Goal: Use online tool/utility: Utilize a website feature to perform a specific function

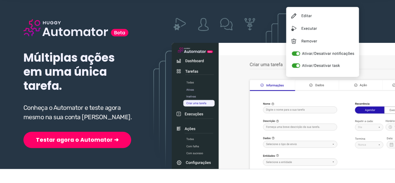
scroll to position [63, 0]
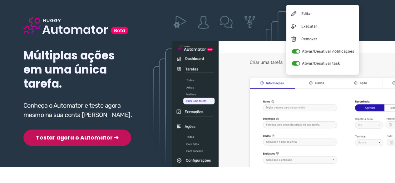
click at [62, 129] on button "Testar agora o Automator ➜" at bounding box center [77, 137] width 108 height 16
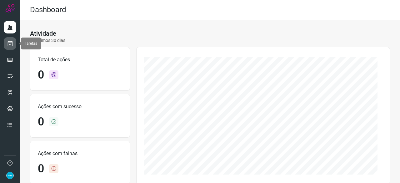
click at [11, 44] on icon at bounding box center [10, 43] width 7 height 6
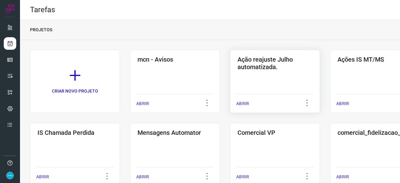
click at [243, 103] on p "ABRIR" at bounding box center [242, 103] width 13 height 7
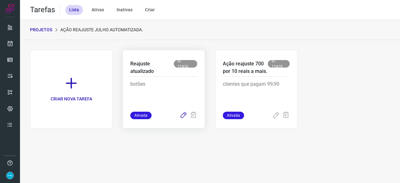
click at [183, 113] on icon at bounding box center [184, 116] width 8 height 8
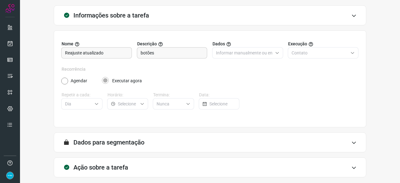
scroll to position [61, 0]
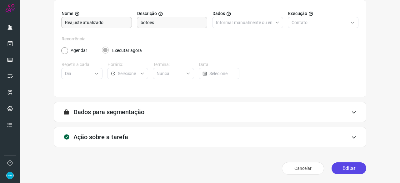
click at [343, 164] on button "Editar" at bounding box center [349, 168] width 35 height 12
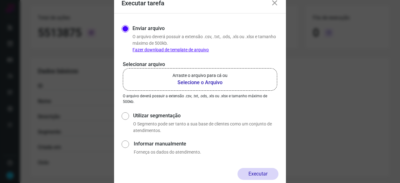
click at [191, 82] on b "Selecione o Arquivo" at bounding box center [200, 83] width 55 height 8
click at [0, 0] on input "Arraste o arquivo para cá ou Selecione o Arquivo" at bounding box center [0, 0] width 0 height 0
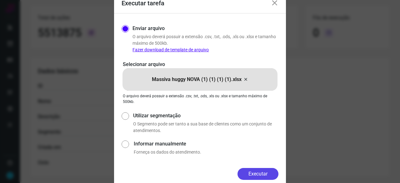
click at [263, 172] on button "Executar" at bounding box center [258, 174] width 41 height 12
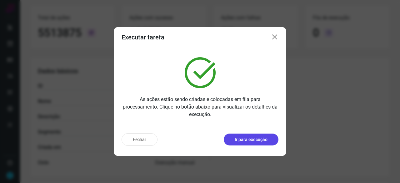
click at [253, 140] on p "Ir para execução" at bounding box center [251, 139] width 33 height 7
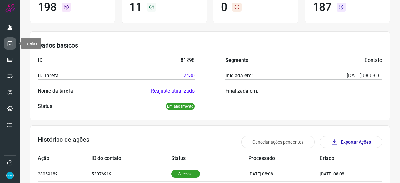
click at [9, 43] on icon at bounding box center [10, 43] width 7 height 6
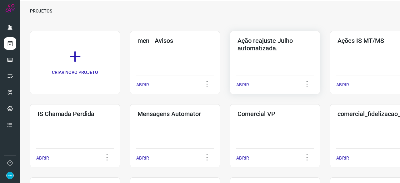
click at [243, 84] on p "ABRIR" at bounding box center [242, 85] width 13 height 7
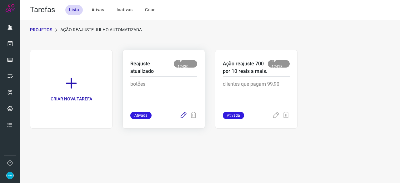
click at [182, 115] on icon at bounding box center [184, 116] width 8 height 8
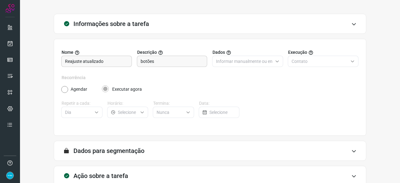
scroll to position [61, 0]
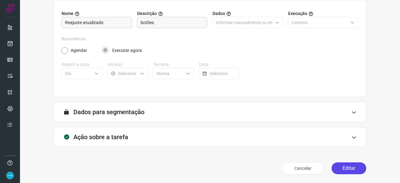
click at [349, 166] on button "Editar" at bounding box center [349, 168] width 35 height 12
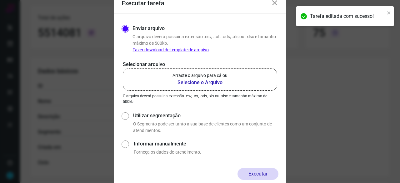
click at [208, 82] on b "Selecione o Arquivo" at bounding box center [200, 83] width 55 height 8
click at [0, 0] on input "Arraste o arquivo para cá ou Selecione o Arquivo" at bounding box center [0, 0] width 0 height 0
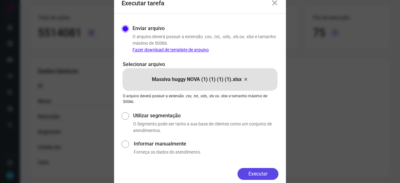
click at [265, 172] on button "Executar" at bounding box center [258, 174] width 41 height 12
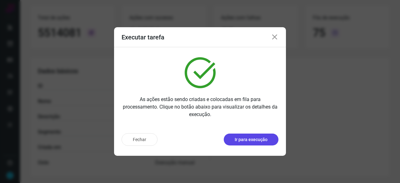
click at [252, 139] on p "Ir para execução" at bounding box center [251, 139] width 33 height 7
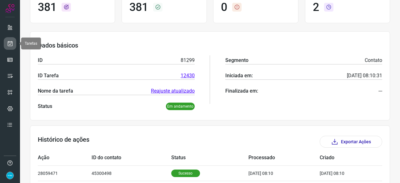
click at [8, 44] on icon at bounding box center [10, 43] width 7 height 6
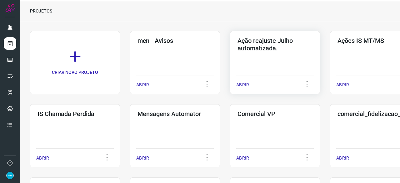
click at [246, 85] on p "ABRIR" at bounding box center [242, 85] width 13 height 7
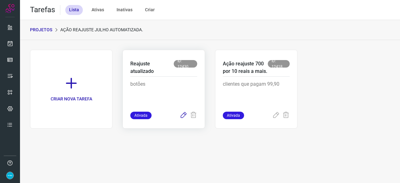
click at [184, 115] on icon at bounding box center [184, 116] width 8 height 8
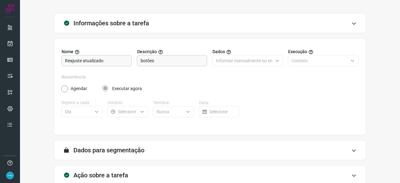
scroll to position [61, 0]
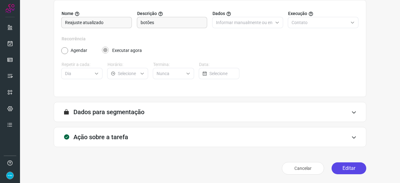
click at [355, 167] on button "Editar" at bounding box center [349, 168] width 35 height 12
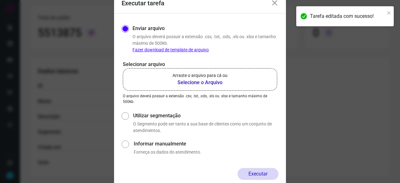
click at [192, 82] on b "Selecione o Arquivo" at bounding box center [200, 83] width 55 height 8
click at [0, 0] on input "Arraste o arquivo para cá ou Selecione o Arquivo" at bounding box center [0, 0] width 0 height 0
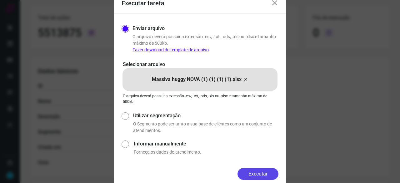
click at [270, 171] on button "Executar" at bounding box center [258, 174] width 41 height 12
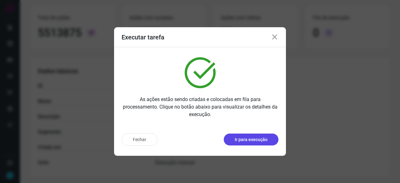
click at [253, 141] on p "Ir para execução" at bounding box center [251, 139] width 33 height 7
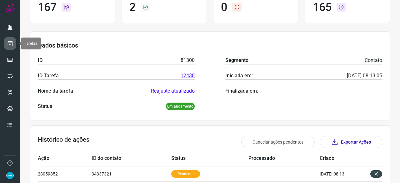
click at [11, 42] on icon at bounding box center [10, 43] width 7 height 6
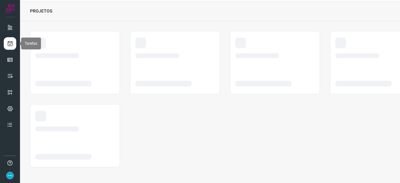
scroll to position [19, 0]
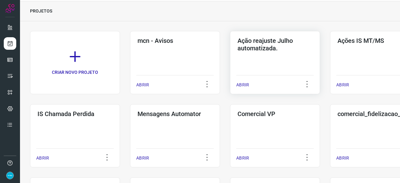
click at [246, 85] on p "ABRIR" at bounding box center [242, 85] width 13 height 7
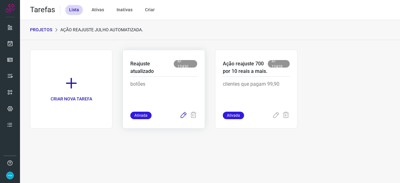
click at [182, 116] on icon at bounding box center [184, 116] width 8 height 8
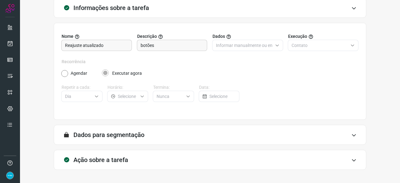
scroll to position [61, 0]
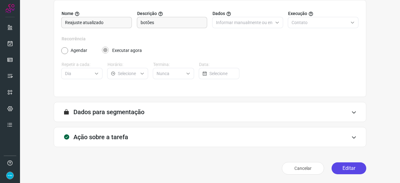
click at [353, 170] on button "Editar" at bounding box center [349, 168] width 35 height 12
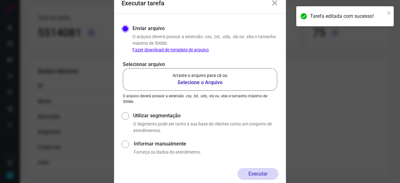
click at [194, 83] on b "Selecione o Arquivo" at bounding box center [200, 83] width 55 height 8
click at [0, 0] on input "Arraste o arquivo para cá ou Selecione o Arquivo" at bounding box center [0, 0] width 0 height 0
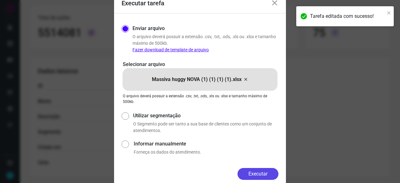
click at [253, 172] on button "Executar" at bounding box center [258, 174] width 41 height 12
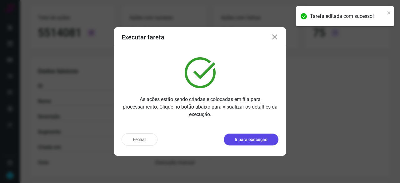
click at [258, 142] on p "Ir para execução" at bounding box center [251, 139] width 33 height 7
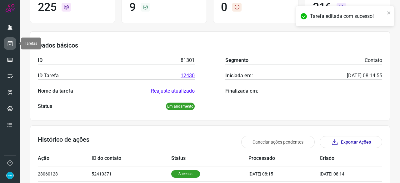
click at [13, 44] on link at bounding box center [10, 43] width 13 height 13
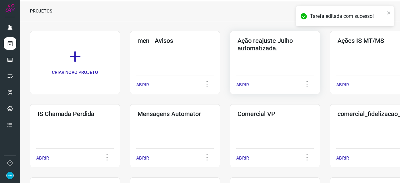
click at [244, 84] on p "ABRIR" at bounding box center [242, 85] width 13 height 7
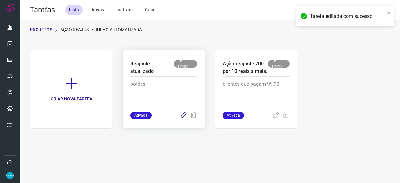
click at [183, 114] on icon at bounding box center [184, 116] width 8 height 8
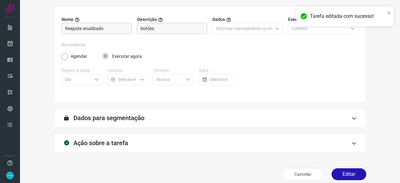
scroll to position [61, 0]
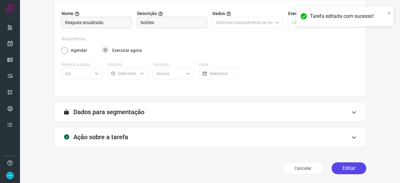
click at [348, 167] on button "Editar" at bounding box center [349, 168] width 35 height 12
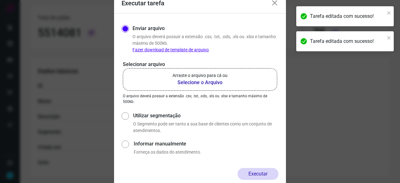
click at [187, 81] on b "Selecione o Arquivo" at bounding box center [200, 83] width 55 height 8
click at [0, 0] on input "Arraste o arquivo para cá ou Selecione o Arquivo" at bounding box center [0, 0] width 0 height 0
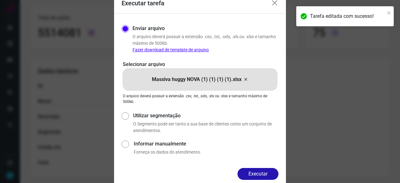
click at [260, 171] on button "Executar" at bounding box center [258, 174] width 41 height 12
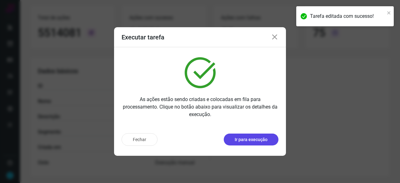
click at [254, 139] on p "Ir para execução" at bounding box center [251, 139] width 33 height 7
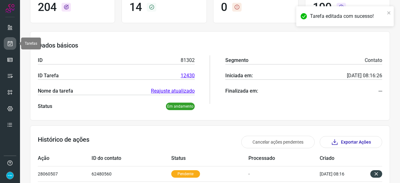
click at [7, 40] on link at bounding box center [10, 43] width 13 height 13
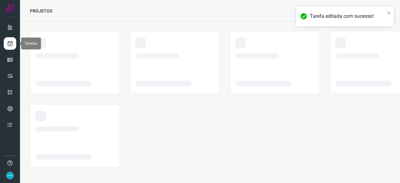
scroll to position [19, 0]
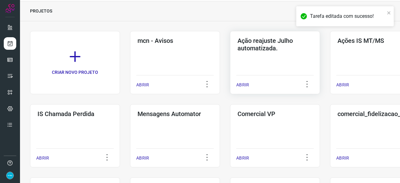
click at [246, 84] on p "ABRIR" at bounding box center [242, 85] width 13 height 7
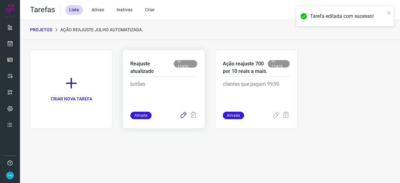
click at [182, 115] on icon at bounding box center [184, 116] width 8 height 8
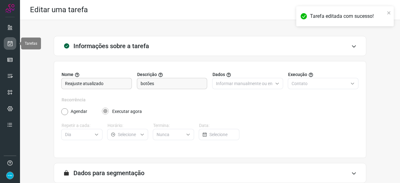
click at [13, 41] on link at bounding box center [10, 43] width 13 height 13
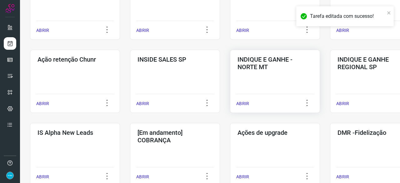
scroll to position [156, 0]
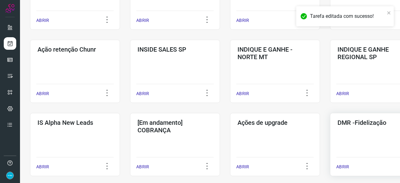
click at [343, 165] on p "ABRIR" at bounding box center [342, 166] width 13 height 7
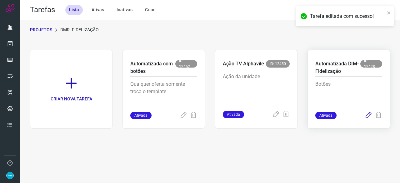
click at [367, 114] on icon at bounding box center [369, 116] width 8 height 8
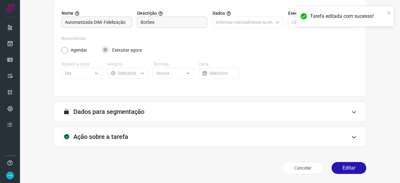
scroll to position [61, 0]
click at [340, 168] on button "Editar" at bounding box center [349, 168] width 35 height 12
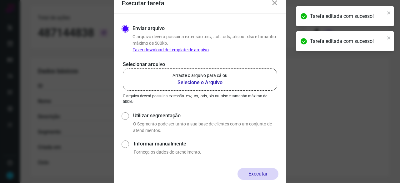
click at [203, 83] on b "Selecione o Arquivo" at bounding box center [200, 83] width 55 height 8
click at [0, 0] on input "Arraste o arquivo para cá ou Selecione o Arquivo" at bounding box center [0, 0] width 0 height 0
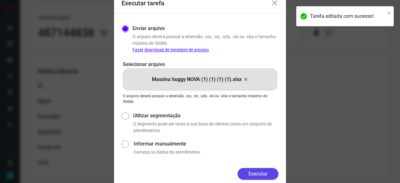
click at [254, 172] on button "Executar" at bounding box center [258, 174] width 41 height 12
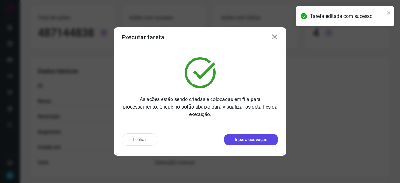
click at [245, 141] on p "Ir para execução" at bounding box center [251, 139] width 33 height 7
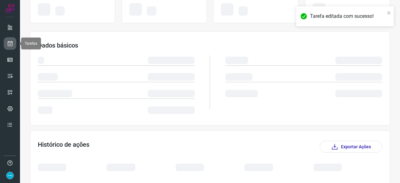
click at [13, 43] on link at bounding box center [10, 43] width 13 height 13
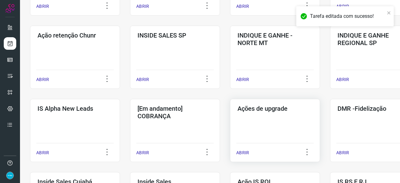
scroll to position [206, 0]
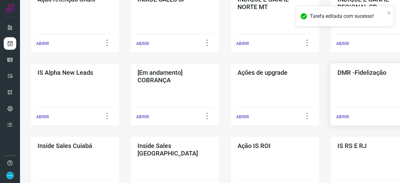
click at [339, 117] on p "ABRIR" at bounding box center [342, 116] width 13 height 7
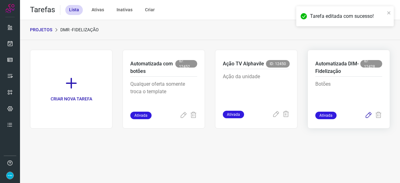
click at [368, 115] on icon at bounding box center [369, 116] width 8 height 8
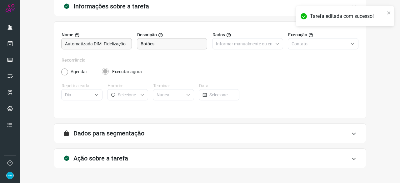
scroll to position [61, 0]
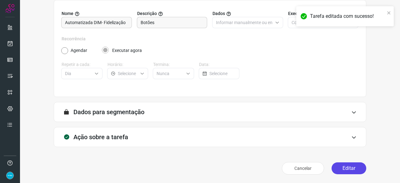
click at [351, 166] on button "Editar" at bounding box center [349, 168] width 35 height 12
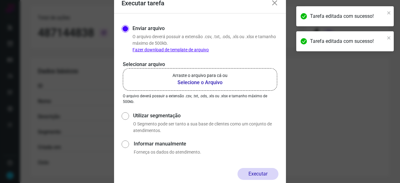
click at [181, 83] on b "Selecione o Arquivo" at bounding box center [200, 83] width 55 height 8
click at [0, 0] on input "Arraste o arquivo para cá ou Selecione o Arquivo" at bounding box center [0, 0] width 0 height 0
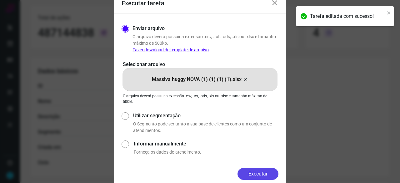
click at [262, 173] on button "Executar" at bounding box center [258, 174] width 41 height 12
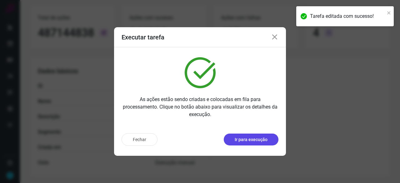
click at [258, 140] on p "Ir para execução" at bounding box center [251, 139] width 33 height 7
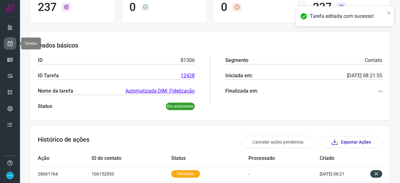
click at [11, 45] on icon at bounding box center [10, 43] width 7 height 6
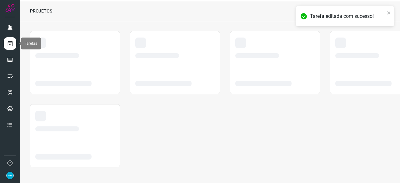
scroll to position [19, 0]
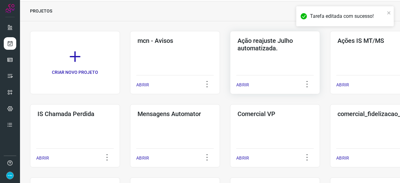
click at [246, 83] on p "ABRIR" at bounding box center [242, 85] width 13 height 7
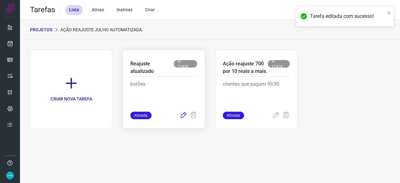
click at [183, 114] on icon at bounding box center [184, 116] width 8 height 8
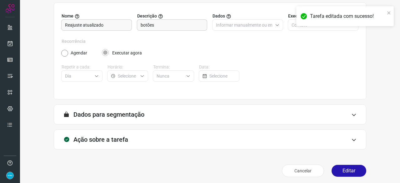
scroll to position [61, 0]
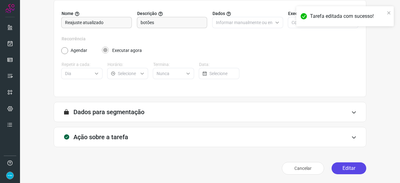
click at [345, 166] on button "Editar" at bounding box center [349, 168] width 35 height 12
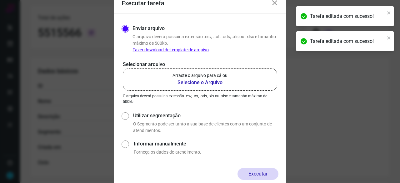
click at [183, 82] on b "Selecione o Arquivo" at bounding box center [200, 83] width 55 height 8
click at [0, 0] on input "Arraste o arquivo para cá ou Selecione o Arquivo" at bounding box center [0, 0] width 0 height 0
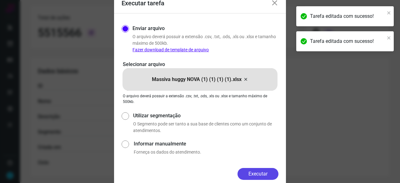
click at [259, 170] on button "Executar" at bounding box center [258, 174] width 41 height 12
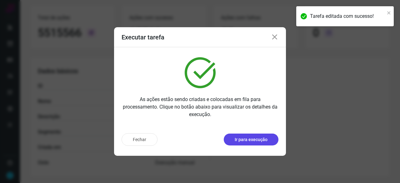
click at [243, 142] on p "Ir para execução" at bounding box center [251, 139] width 33 height 7
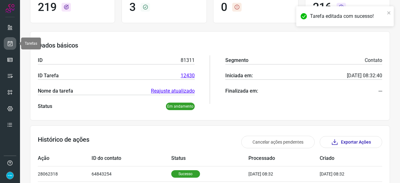
click at [13, 44] on link at bounding box center [10, 43] width 13 height 13
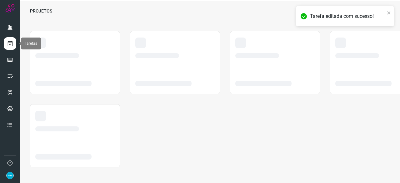
scroll to position [19, 0]
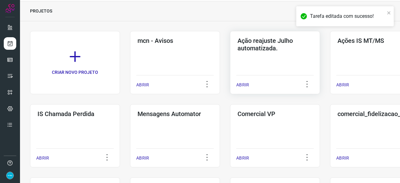
click at [243, 84] on p "ABRIR" at bounding box center [242, 85] width 13 height 7
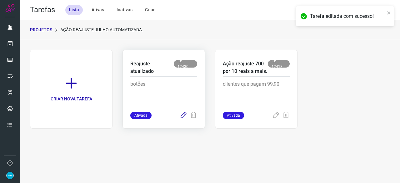
click at [183, 115] on icon at bounding box center [184, 116] width 8 height 8
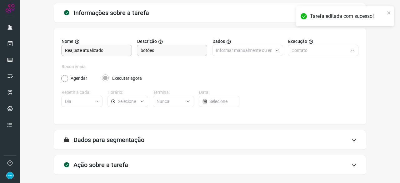
scroll to position [61, 0]
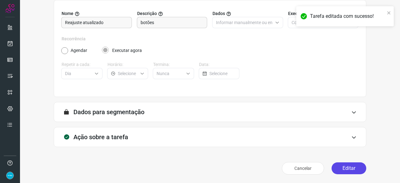
click at [346, 166] on button "Editar" at bounding box center [349, 168] width 35 height 12
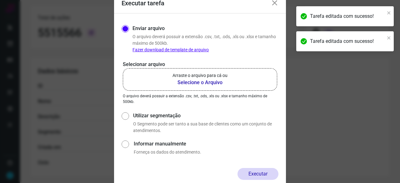
click at [192, 82] on b "Selecione o Arquivo" at bounding box center [200, 83] width 55 height 8
click at [0, 0] on input "Arraste o arquivo para cá ou Selecione o Arquivo" at bounding box center [0, 0] width 0 height 0
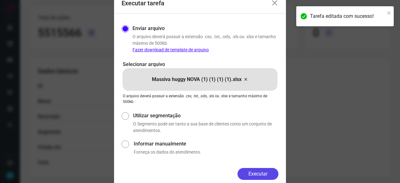
click at [265, 170] on button "Executar" at bounding box center [258, 174] width 41 height 12
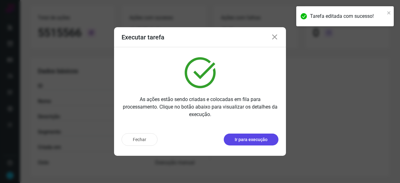
click at [261, 143] on p "Ir para execução" at bounding box center [251, 139] width 33 height 7
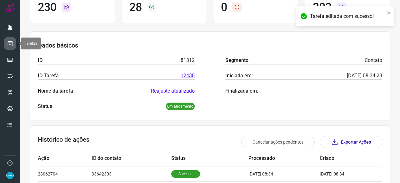
click at [12, 42] on icon at bounding box center [10, 43] width 7 height 6
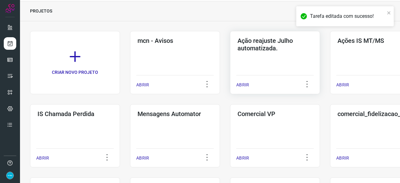
click at [243, 83] on p "ABRIR" at bounding box center [242, 85] width 13 height 7
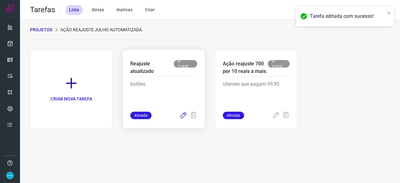
click at [184, 116] on icon at bounding box center [184, 116] width 8 height 8
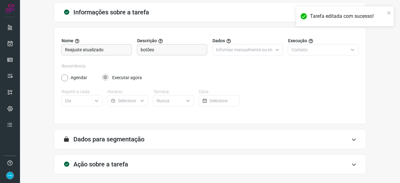
scroll to position [61, 0]
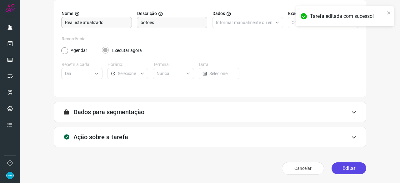
click at [351, 166] on button "Editar" at bounding box center [349, 168] width 35 height 12
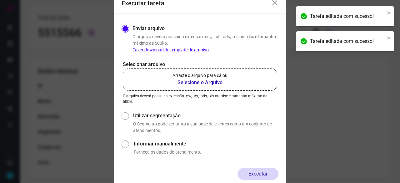
click at [188, 82] on b "Selecione o Arquivo" at bounding box center [200, 83] width 55 height 8
click at [0, 0] on input "Arraste o arquivo para cá ou Selecione o Arquivo" at bounding box center [0, 0] width 0 height 0
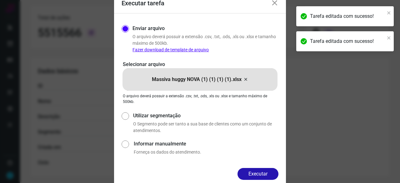
click at [268, 171] on button "Executar" at bounding box center [258, 174] width 41 height 12
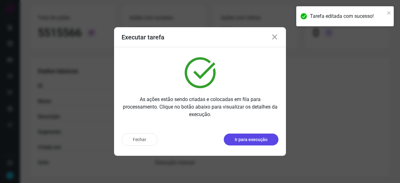
click at [262, 140] on p "Ir para execução" at bounding box center [251, 139] width 33 height 7
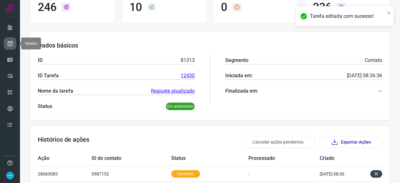
click at [11, 42] on icon at bounding box center [10, 43] width 7 height 6
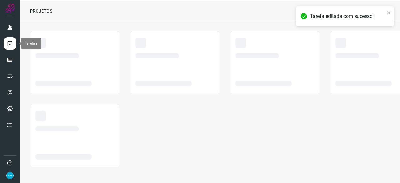
scroll to position [19, 0]
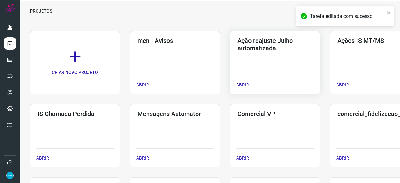
click at [243, 83] on p "ABRIR" at bounding box center [242, 85] width 13 height 7
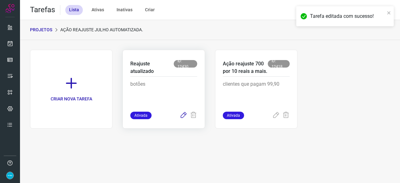
click at [185, 114] on icon at bounding box center [184, 116] width 8 height 8
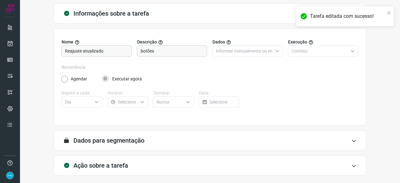
scroll to position [61, 0]
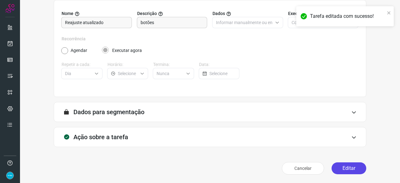
click at [341, 164] on button "Editar" at bounding box center [349, 168] width 35 height 12
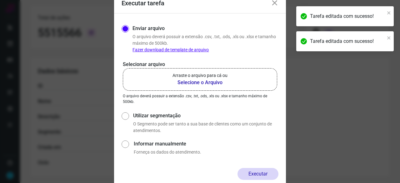
click at [187, 83] on b "Selecione o Arquivo" at bounding box center [200, 83] width 55 height 8
click at [0, 0] on input "Arraste o arquivo para cá ou Selecione o Arquivo" at bounding box center [0, 0] width 0 height 0
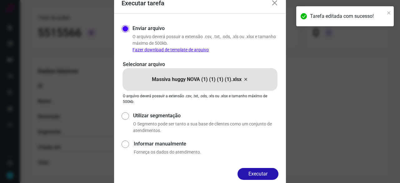
click at [261, 175] on button "Executar" at bounding box center [258, 174] width 41 height 12
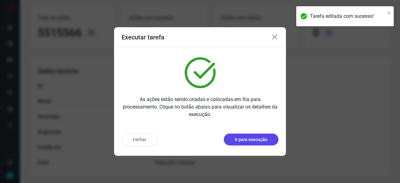
click at [251, 138] on p "Ir para execução" at bounding box center [251, 139] width 33 height 7
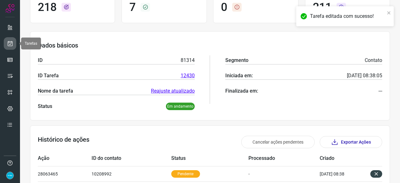
click at [11, 42] on icon at bounding box center [10, 43] width 7 height 6
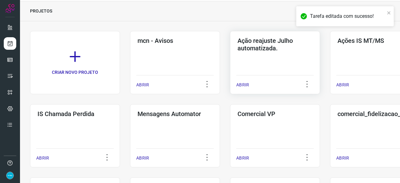
click at [246, 85] on p "ABRIR" at bounding box center [242, 85] width 13 height 7
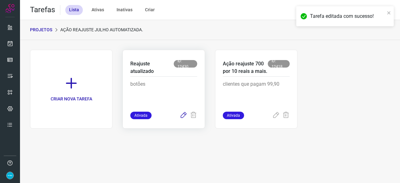
click at [183, 116] on icon at bounding box center [184, 116] width 8 height 8
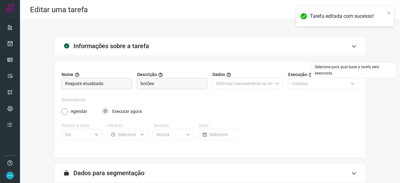
scroll to position [61, 0]
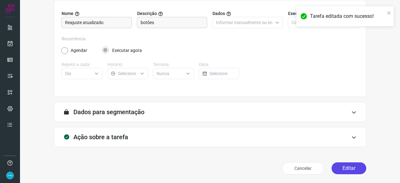
click at [341, 167] on button "Editar" at bounding box center [349, 168] width 35 height 12
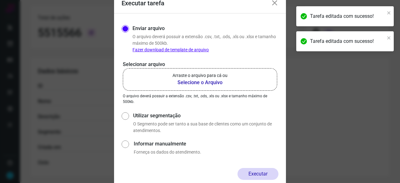
click at [209, 83] on b "Selecione o Arquivo" at bounding box center [200, 83] width 55 height 8
click at [0, 0] on input "Arraste o arquivo para cá ou Selecione o Arquivo" at bounding box center [0, 0] width 0 height 0
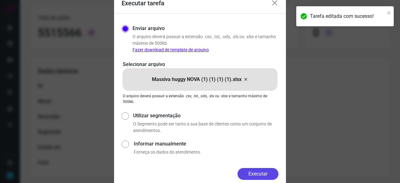
click at [257, 173] on button "Executar" at bounding box center [258, 174] width 41 height 12
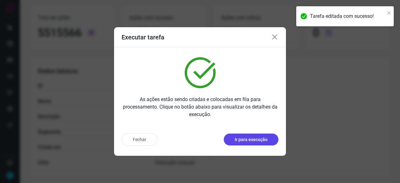
click at [264, 139] on p "Ir para execução" at bounding box center [251, 139] width 33 height 7
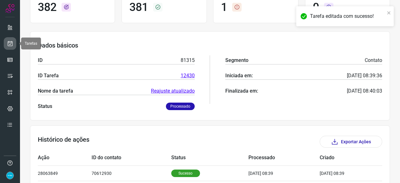
click at [11, 43] on icon at bounding box center [10, 43] width 7 height 6
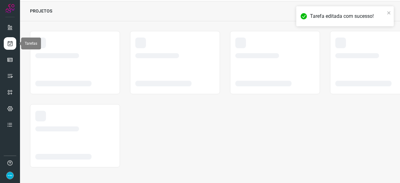
scroll to position [19, 0]
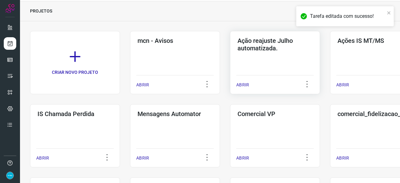
click at [246, 85] on p "ABRIR" at bounding box center [242, 85] width 13 height 7
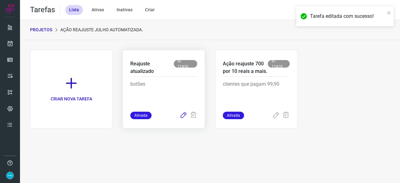
click at [183, 113] on icon at bounding box center [184, 116] width 8 height 8
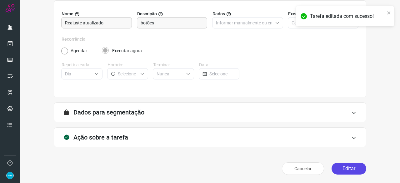
scroll to position [61, 0]
click at [339, 167] on button "Editar" at bounding box center [349, 168] width 35 height 12
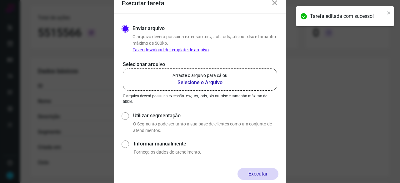
click at [181, 81] on b "Selecione o Arquivo" at bounding box center [200, 83] width 55 height 8
click at [0, 0] on input "Arraste o arquivo para cá ou Selecione o Arquivo" at bounding box center [0, 0] width 0 height 0
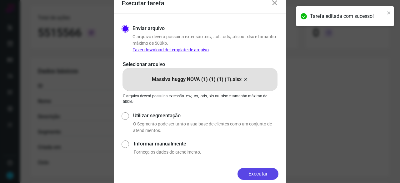
click at [255, 172] on button "Executar" at bounding box center [258, 174] width 41 height 12
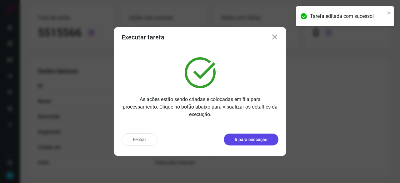
click at [255, 139] on p "Ir para execução" at bounding box center [251, 139] width 33 height 7
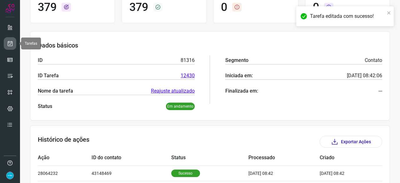
click at [11, 45] on icon at bounding box center [10, 43] width 7 height 6
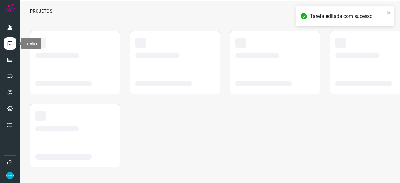
scroll to position [19, 0]
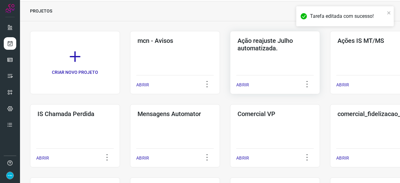
click at [246, 83] on p "ABRIR" at bounding box center [242, 85] width 13 height 7
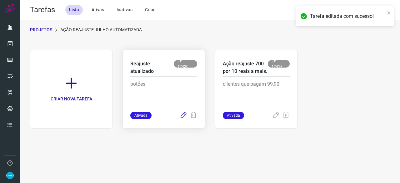
click at [182, 116] on icon at bounding box center [184, 116] width 8 height 8
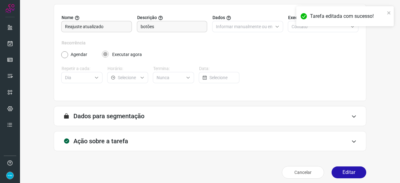
scroll to position [61, 0]
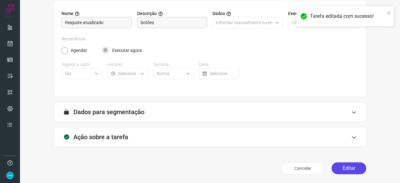
click at [341, 168] on button "Editar" at bounding box center [349, 168] width 35 height 12
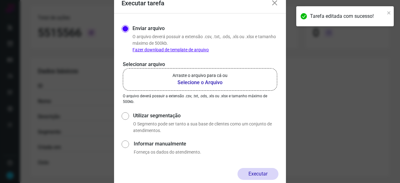
click at [204, 82] on b "Selecione o Arquivo" at bounding box center [200, 83] width 55 height 8
click at [0, 0] on input "Arraste o arquivo para cá ou Selecione o Arquivo" at bounding box center [0, 0] width 0 height 0
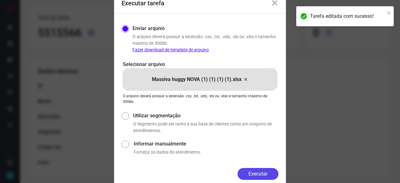
click at [250, 174] on button "Executar" at bounding box center [258, 174] width 41 height 12
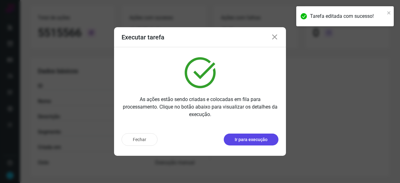
click at [245, 142] on p "Ir para execução" at bounding box center [251, 139] width 33 height 7
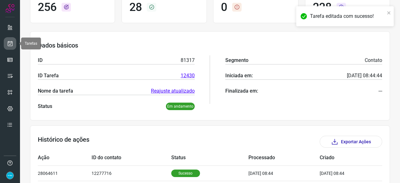
click at [10, 40] on icon at bounding box center [10, 43] width 7 height 6
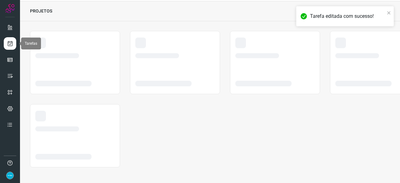
scroll to position [19, 0]
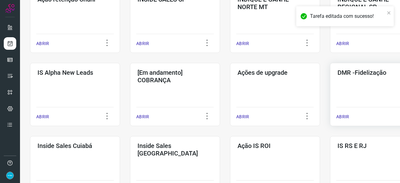
click at [345, 115] on p "ABRIR" at bounding box center [342, 116] width 13 height 7
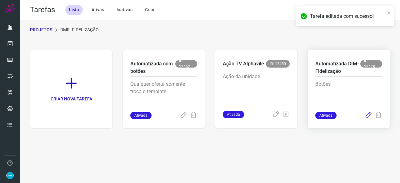
click at [369, 115] on icon at bounding box center [369, 116] width 8 height 8
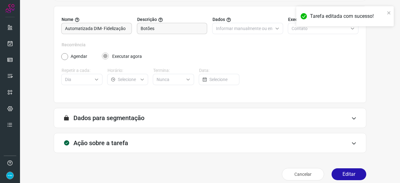
scroll to position [61, 0]
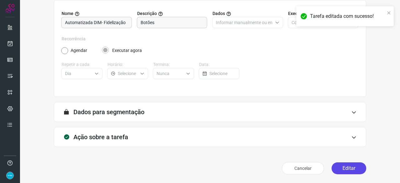
click at [336, 167] on button "Editar" at bounding box center [349, 168] width 35 height 12
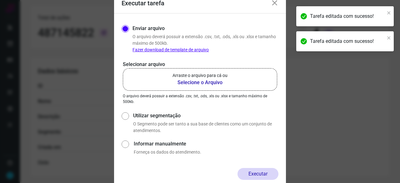
click at [194, 82] on b "Selecione o Arquivo" at bounding box center [200, 83] width 55 height 8
click at [0, 0] on input "Arraste o arquivo para cá ou Selecione o Arquivo" at bounding box center [0, 0] width 0 height 0
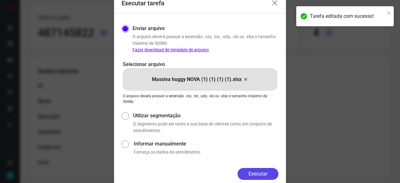
click at [265, 173] on button "Executar" at bounding box center [258, 174] width 41 height 12
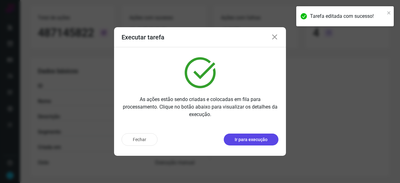
click at [249, 142] on p "Ir para execução" at bounding box center [251, 139] width 33 height 7
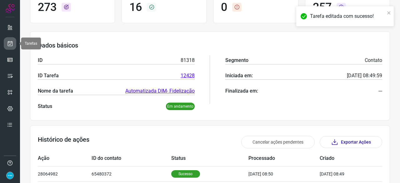
click at [8, 42] on icon at bounding box center [10, 43] width 7 height 6
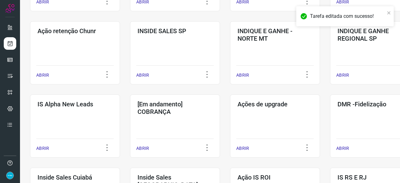
scroll to position [175, 0]
click at [342, 144] on div "ABRIR" at bounding box center [375, 146] width 78 height 16
click at [344, 147] on p "ABRIR" at bounding box center [342, 148] width 13 height 7
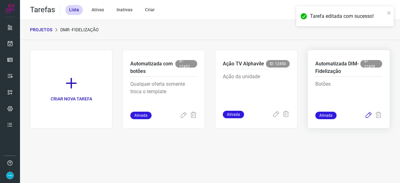
click at [367, 115] on icon at bounding box center [369, 116] width 8 height 8
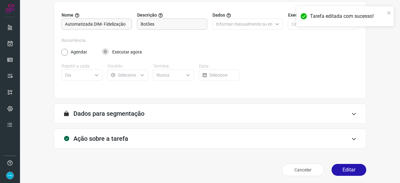
scroll to position [61, 0]
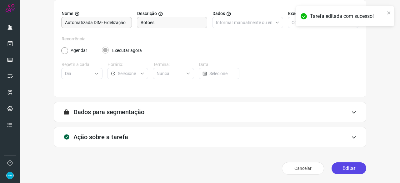
click at [346, 167] on button "Editar" at bounding box center [349, 168] width 35 height 12
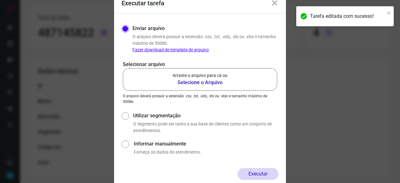
click at [185, 83] on b "Selecione o Arquivo" at bounding box center [200, 83] width 55 height 8
click at [0, 0] on input "Arraste o arquivo para cá ou Selecione o Arquivo" at bounding box center [0, 0] width 0 height 0
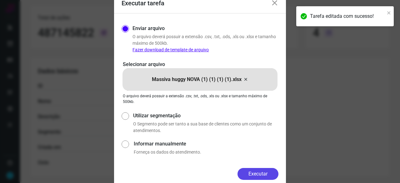
click at [268, 169] on button "Executar" at bounding box center [258, 174] width 41 height 12
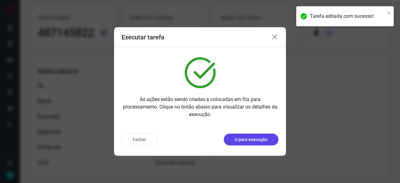
click at [250, 138] on p "Ir para execução" at bounding box center [251, 139] width 33 height 7
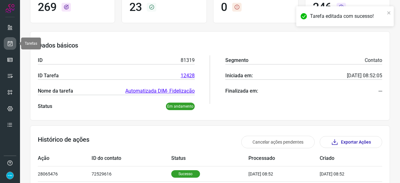
click at [12, 45] on icon at bounding box center [10, 43] width 7 height 6
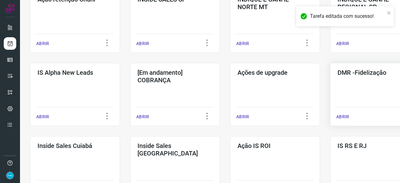
click at [341, 114] on p "ABRIR" at bounding box center [342, 116] width 13 height 7
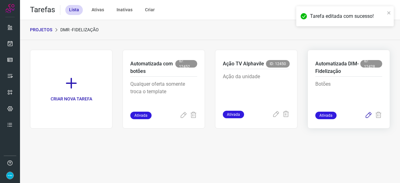
click at [368, 116] on icon at bounding box center [369, 116] width 8 height 8
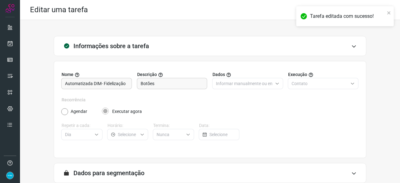
scroll to position [61, 0]
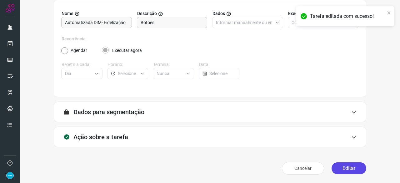
click at [352, 170] on button "Editar" at bounding box center [349, 168] width 35 height 12
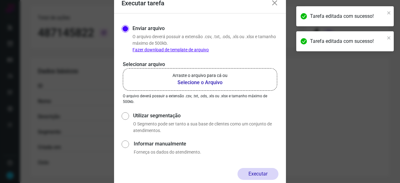
click at [193, 82] on b "Selecione o Arquivo" at bounding box center [200, 83] width 55 height 8
click at [0, 0] on input "Arraste o arquivo para cá ou Selecione o Arquivo" at bounding box center [0, 0] width 0 height 0
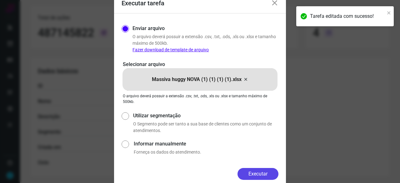
click at [267, 172] on button "Executar" at bounding box center [258, 174] width 41 height 12
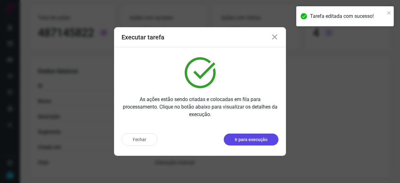
click at [250, 142] on p "Ir para execução" at bounding box center [251, 139] width 33 height 7
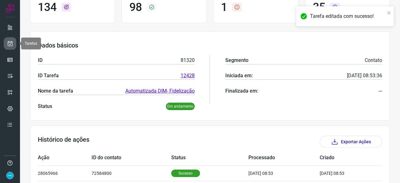
click at [13, 42] on link at bounding box center [10, 43] width 13 height 13
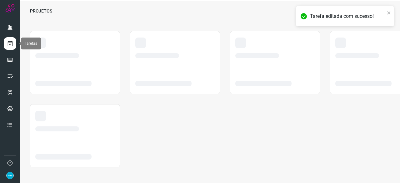
scroll to position [19, 0]
